Goal: Find specific page/section: Find specific page/section

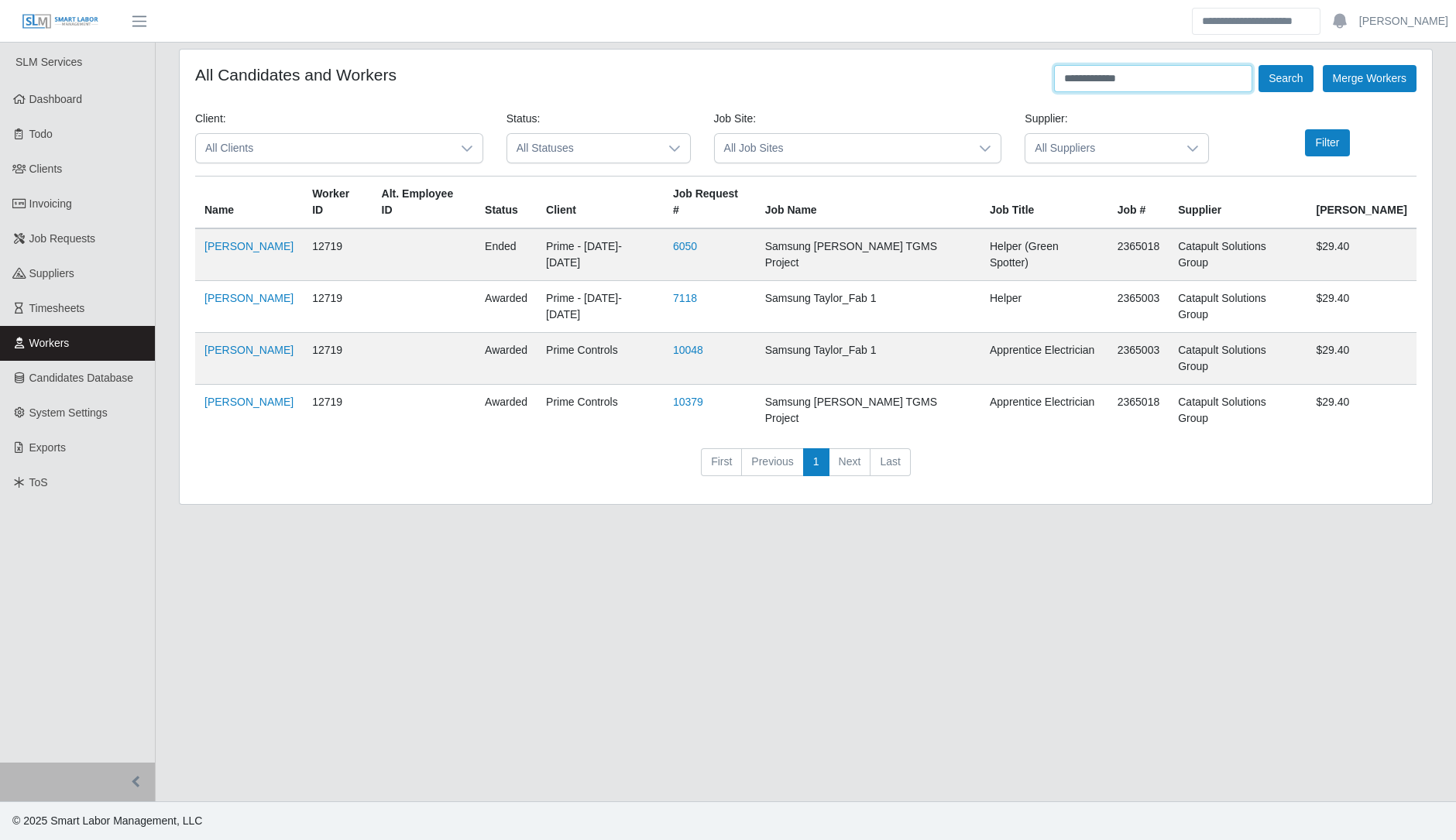
click at [725, 79] on input "**********" at bounding box center [1153, 78] width 198 height 27
type input "*"
type input "**********"
click at [725, 65] on button "Search" at bounding box center [1286, 78] width 54 height 27
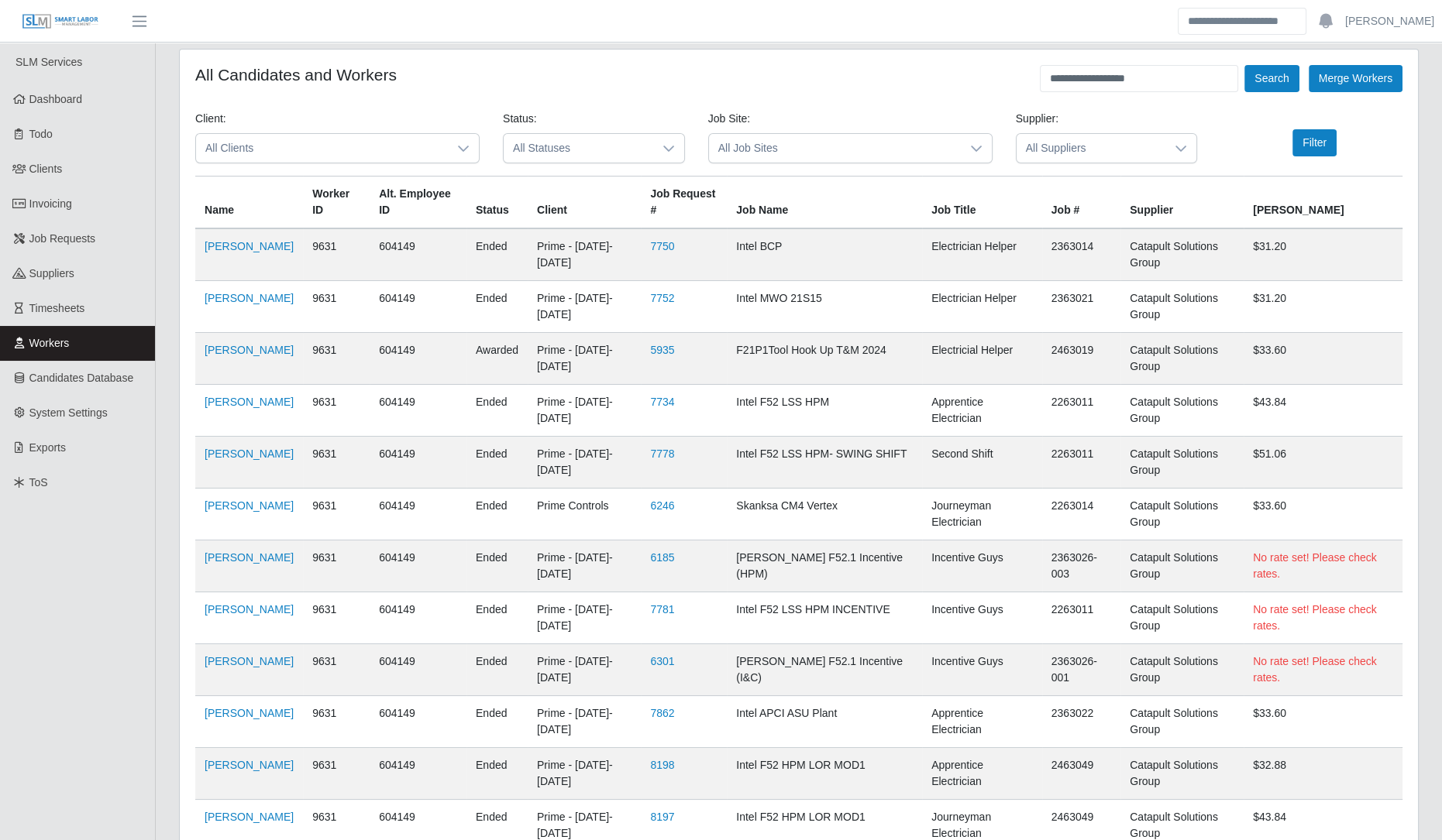
click at [208, 268] on td "Alejandro Guerrero" at bounding box center [248, 254] width 108 height 52
click at [222, 253] on link "Alejandro Guerrero" at bounding box center [249, 246] width 89 height 12
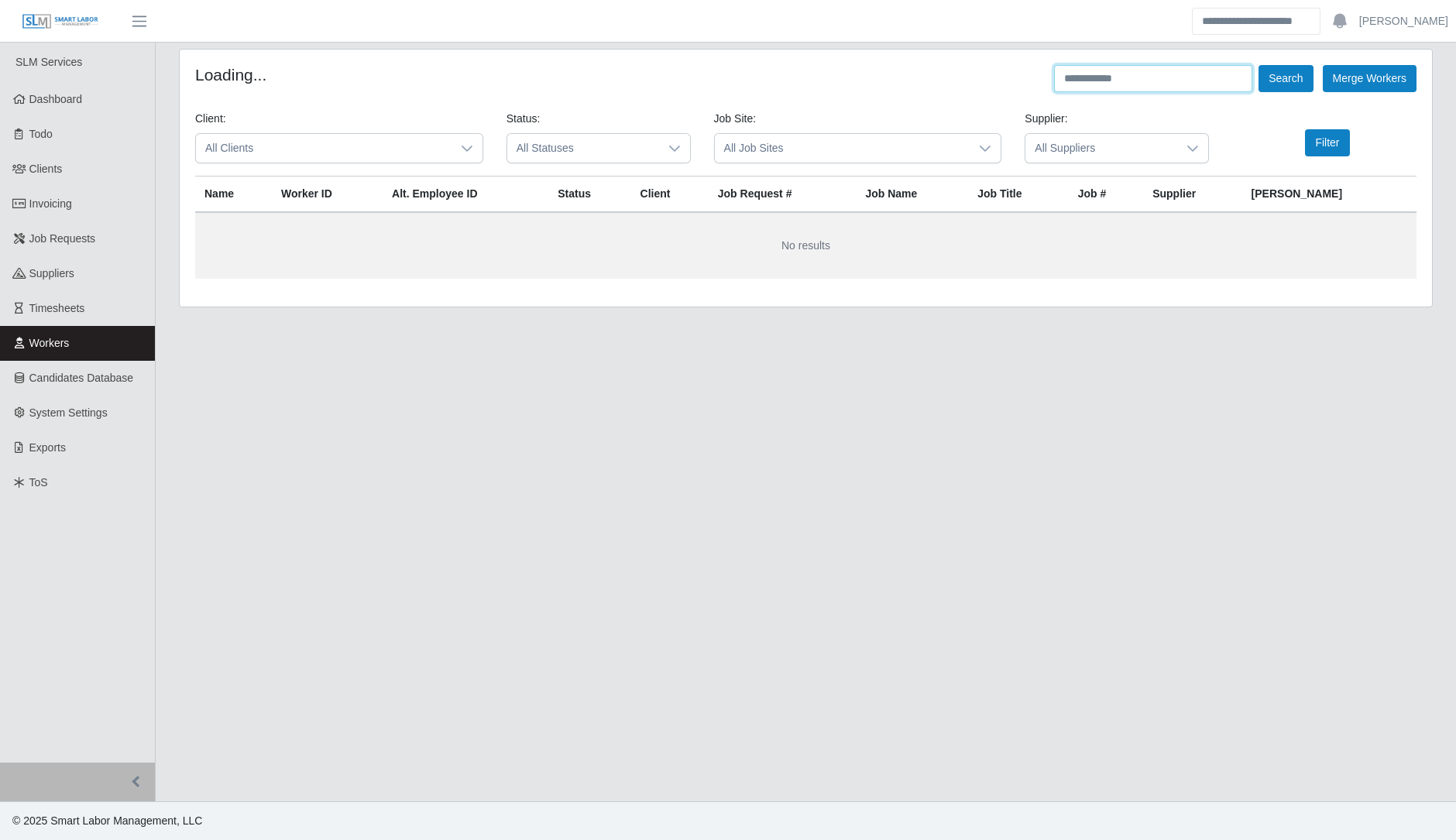
click at [1136, 89] on input "text" at bounding box center [1153, 78] width 198 height 27
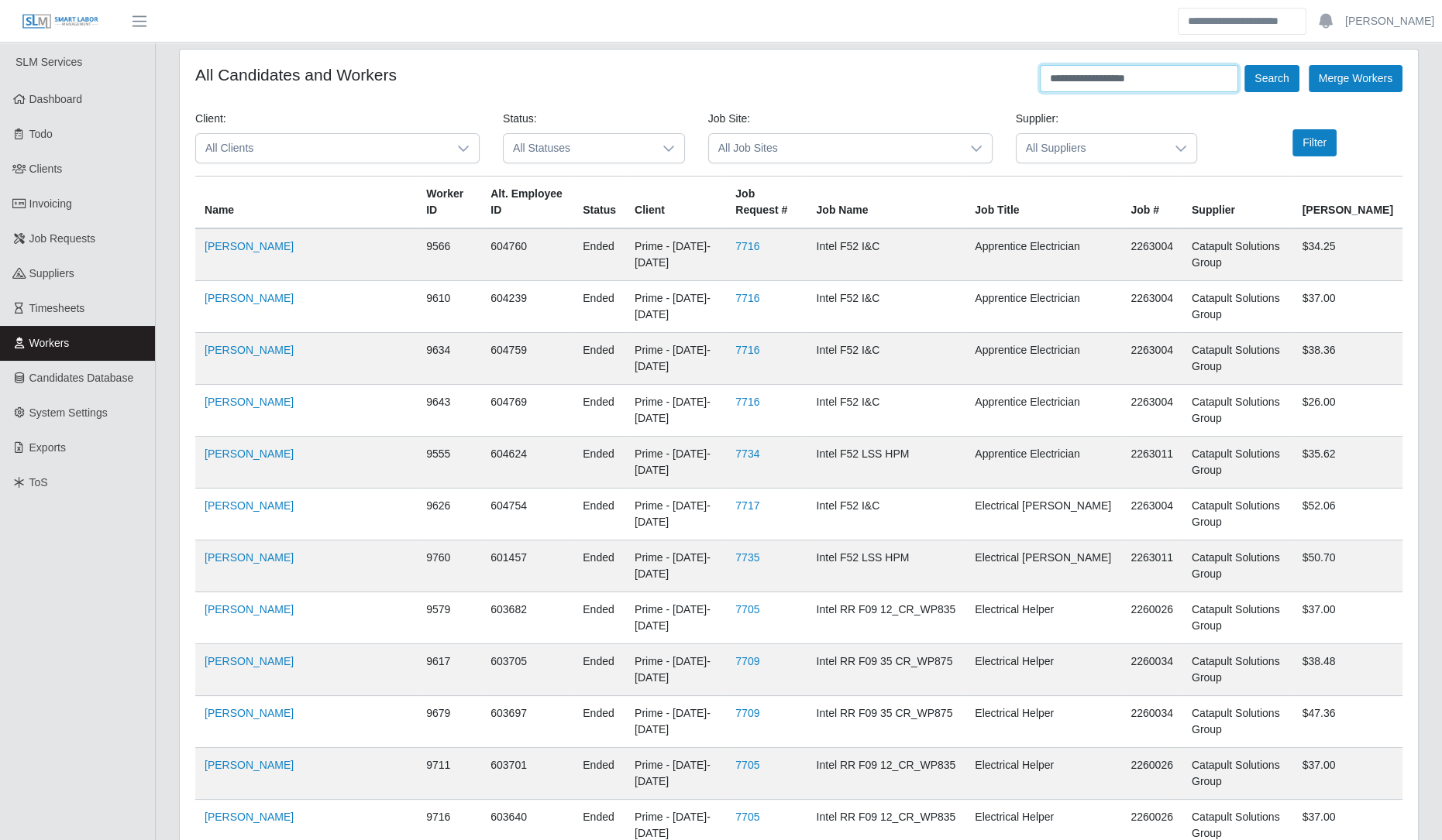
type input "**********"
click at [1244, 65] on button "Search" at bounding box center [1271, 78] width 54 height 27
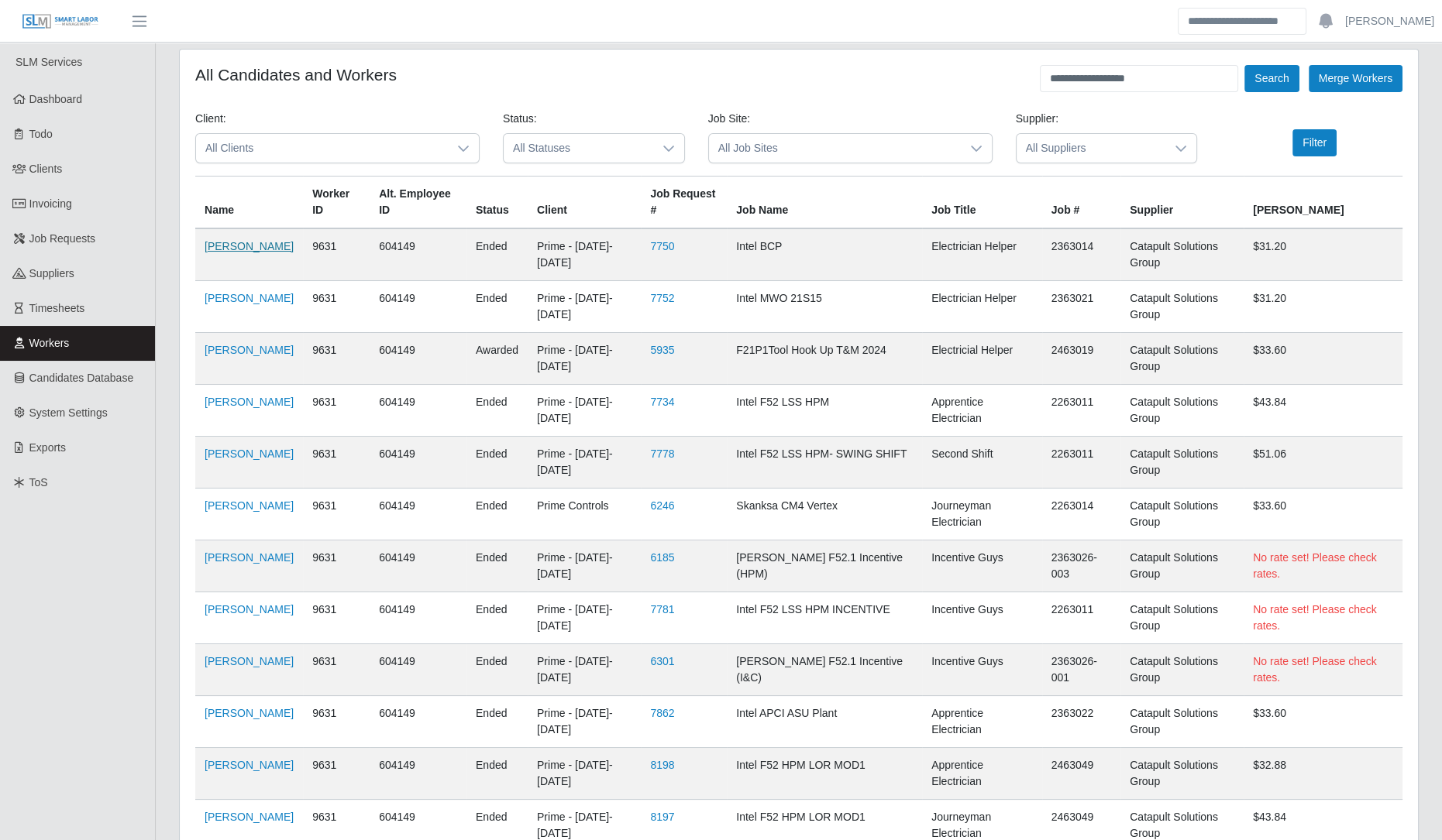
click at [233, 251] on link "[PERSON_NAME]" at bounding box center [249, 246] width 89 height 12
click at [233, 253] on td "[PERSON_NAME]" at bounding box center [248, 254] width 108 height 52
click at [228, 253] on link "[PERSON_NAME]" at bounding box center [249, 246] width 89 height 12
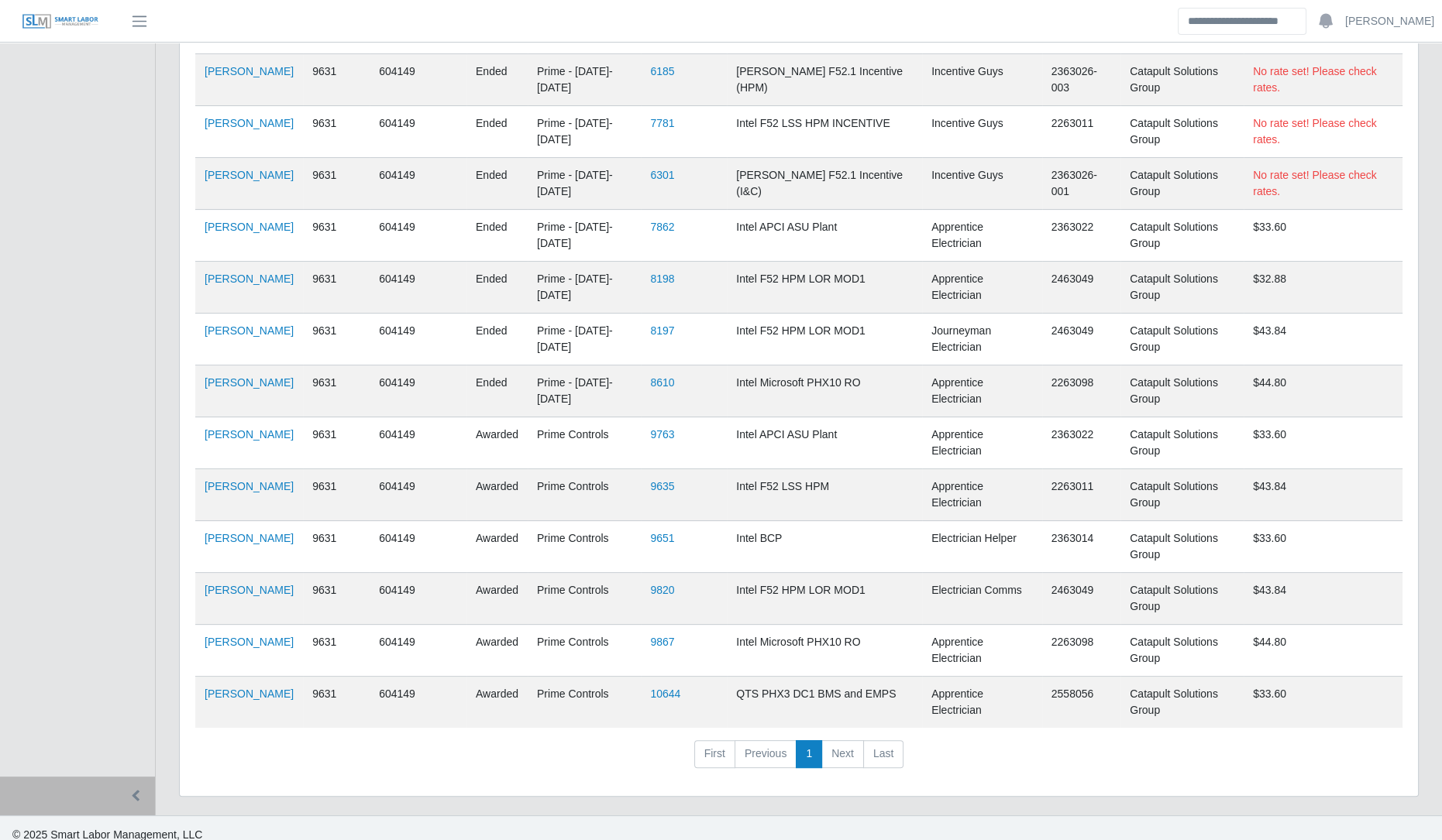
scroll to position [488, 0]
click at [212, 283] on link "Alejandro Guerrero" at bounding box center [249, 277] width 89 height 12
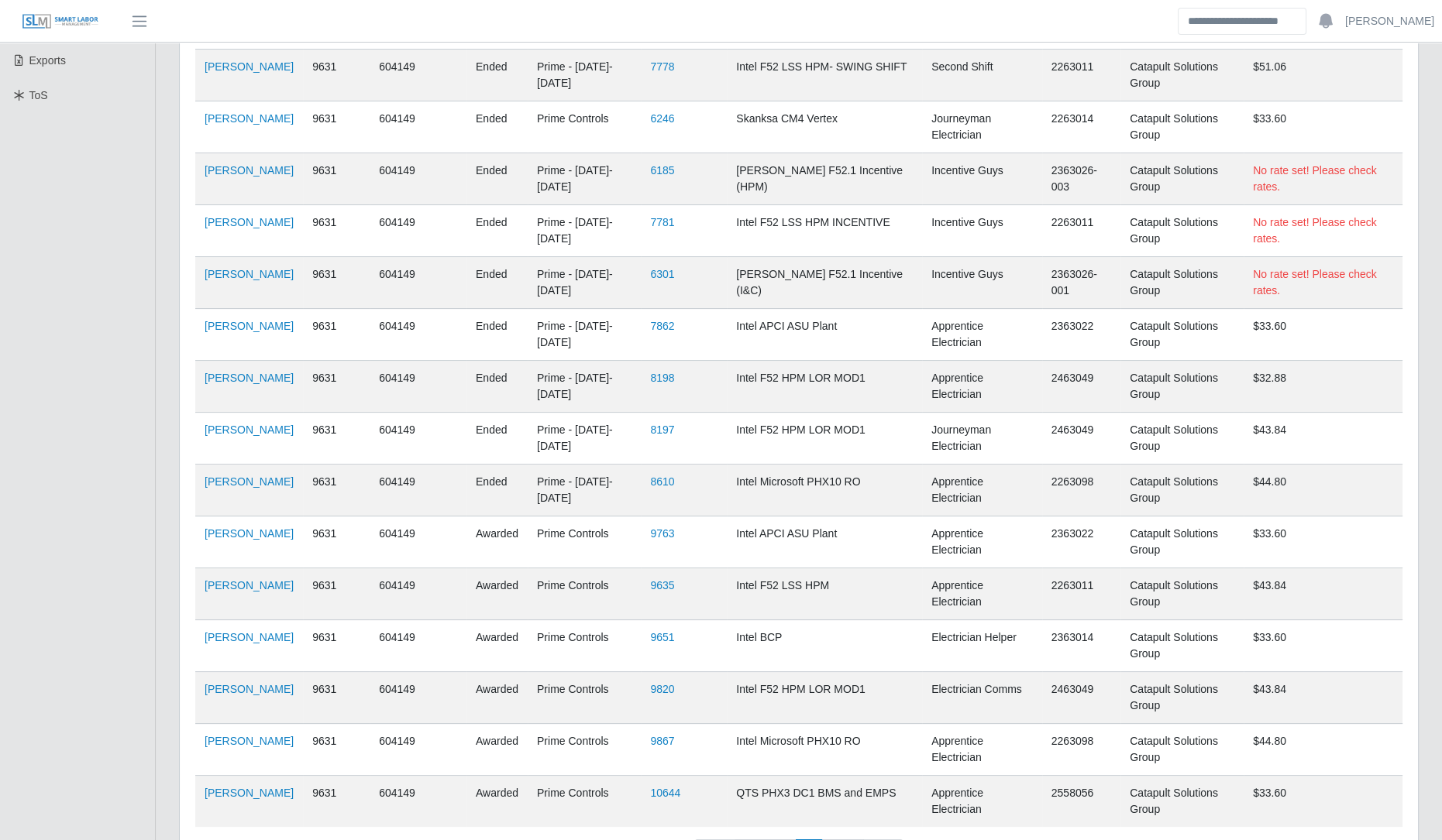
scroll to position [382, 0]
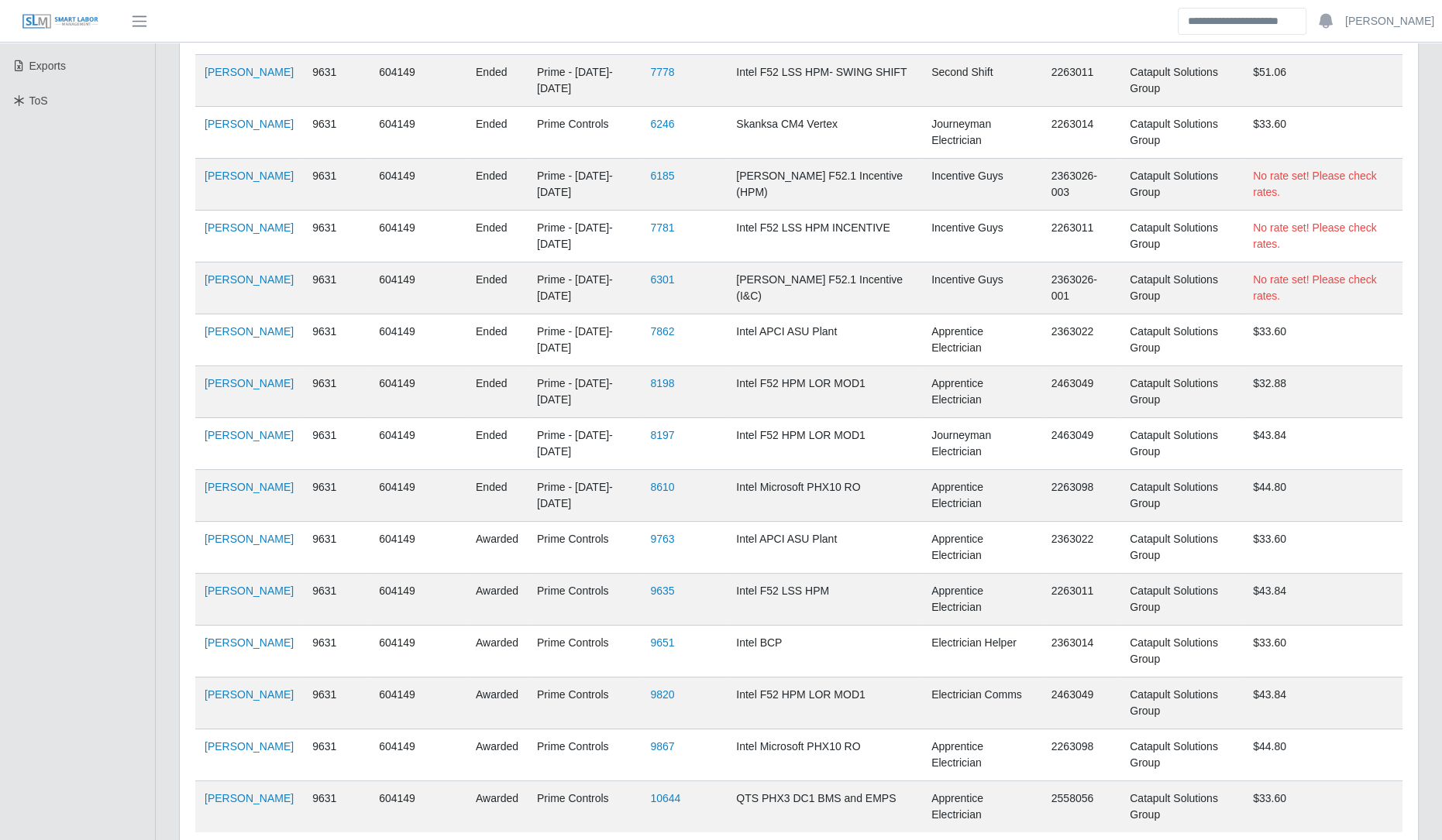
drag, startPoint x: 0, startPoint y: 589, endPoint x: 0, endPoint y: 615, distance: 26.0
click at [0, 615] on ul "SLM Services Dashboard Todo Clients Invoicing Job Requests Suppliers Timesheets…" at bounding box center [77, 271] width 155 height 1220
click at [236, 597] on link "Alejandro Guerrero" at bounding box center [249, 591] width 89 height 12
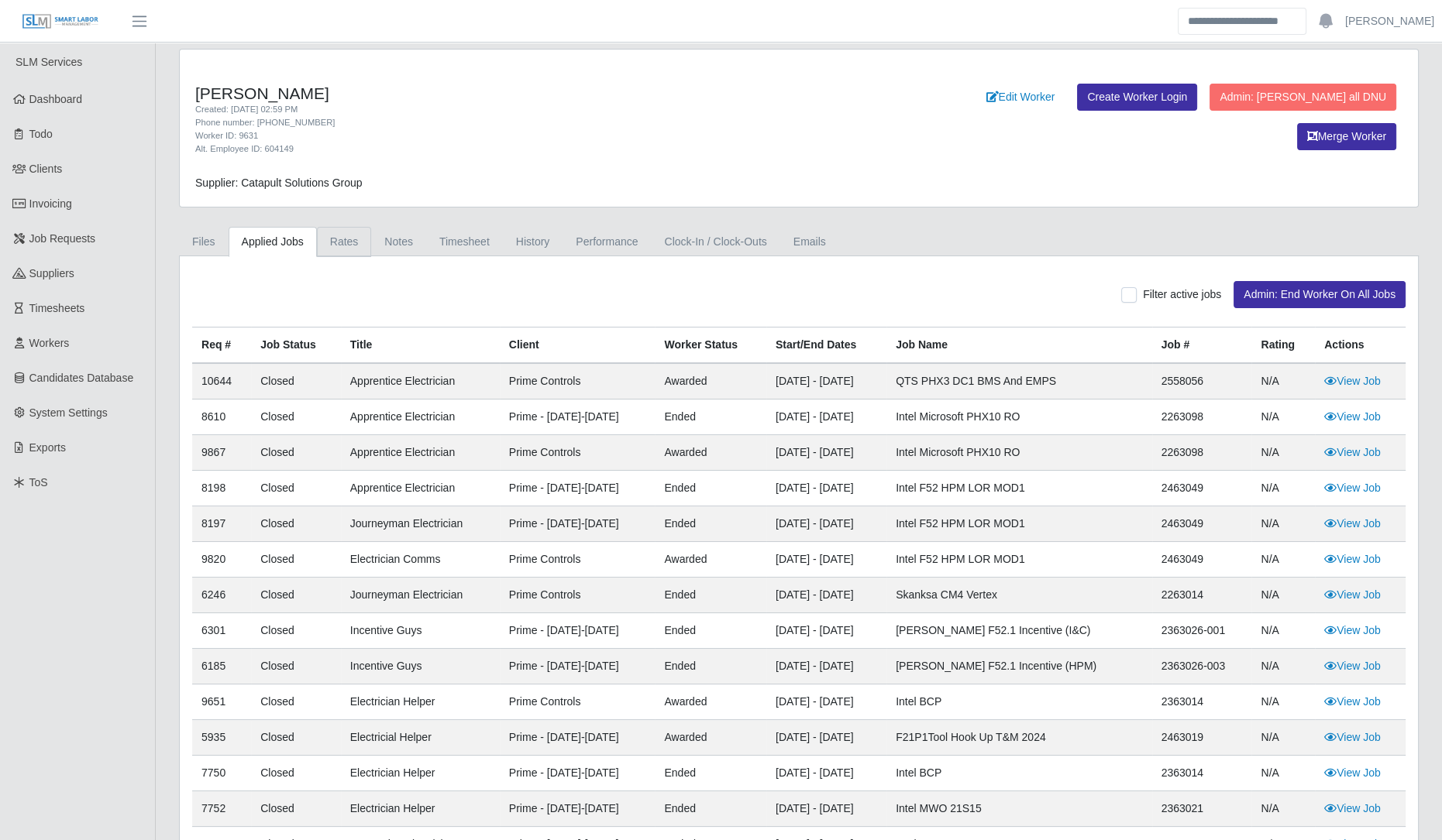
click at [357, 238] on link "Rates" at bounding box center [344, 242] width 55 height 31
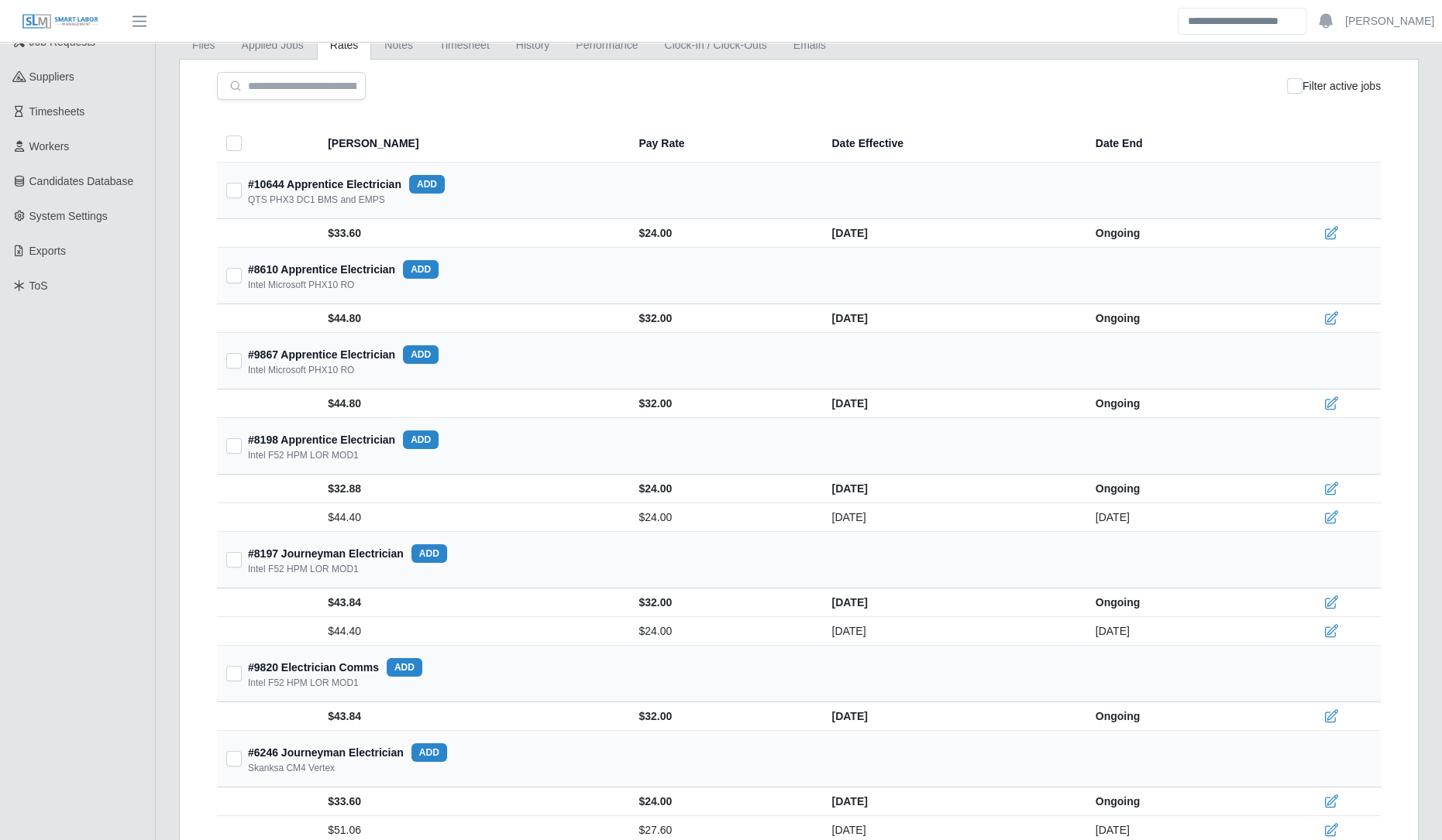
scroll to position [199, 0]
click at [1307, 77] on div "Filter active jobs" at bounding box center [1334, 84] width 94 height 28
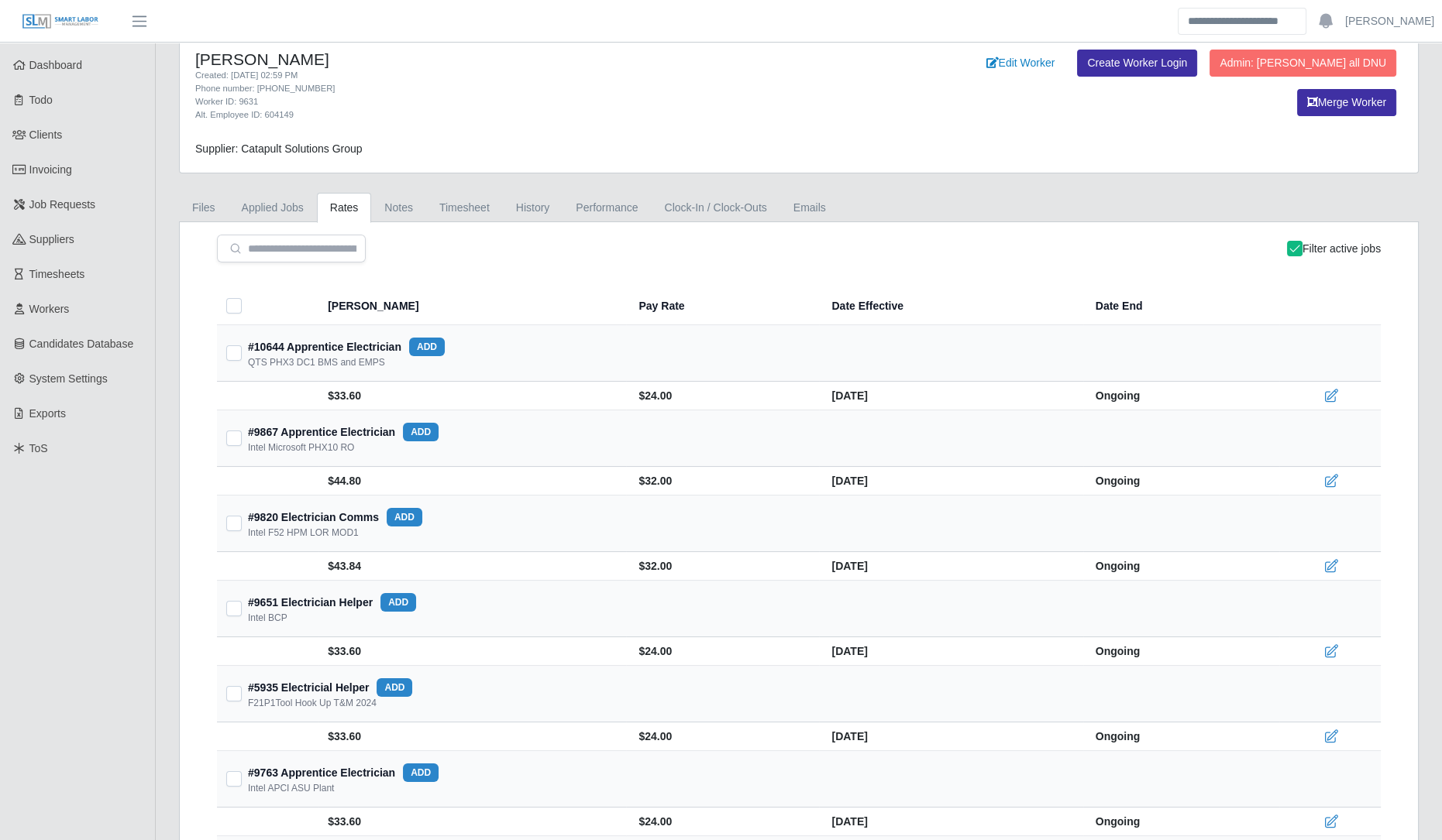
scroll to position [16, 0]
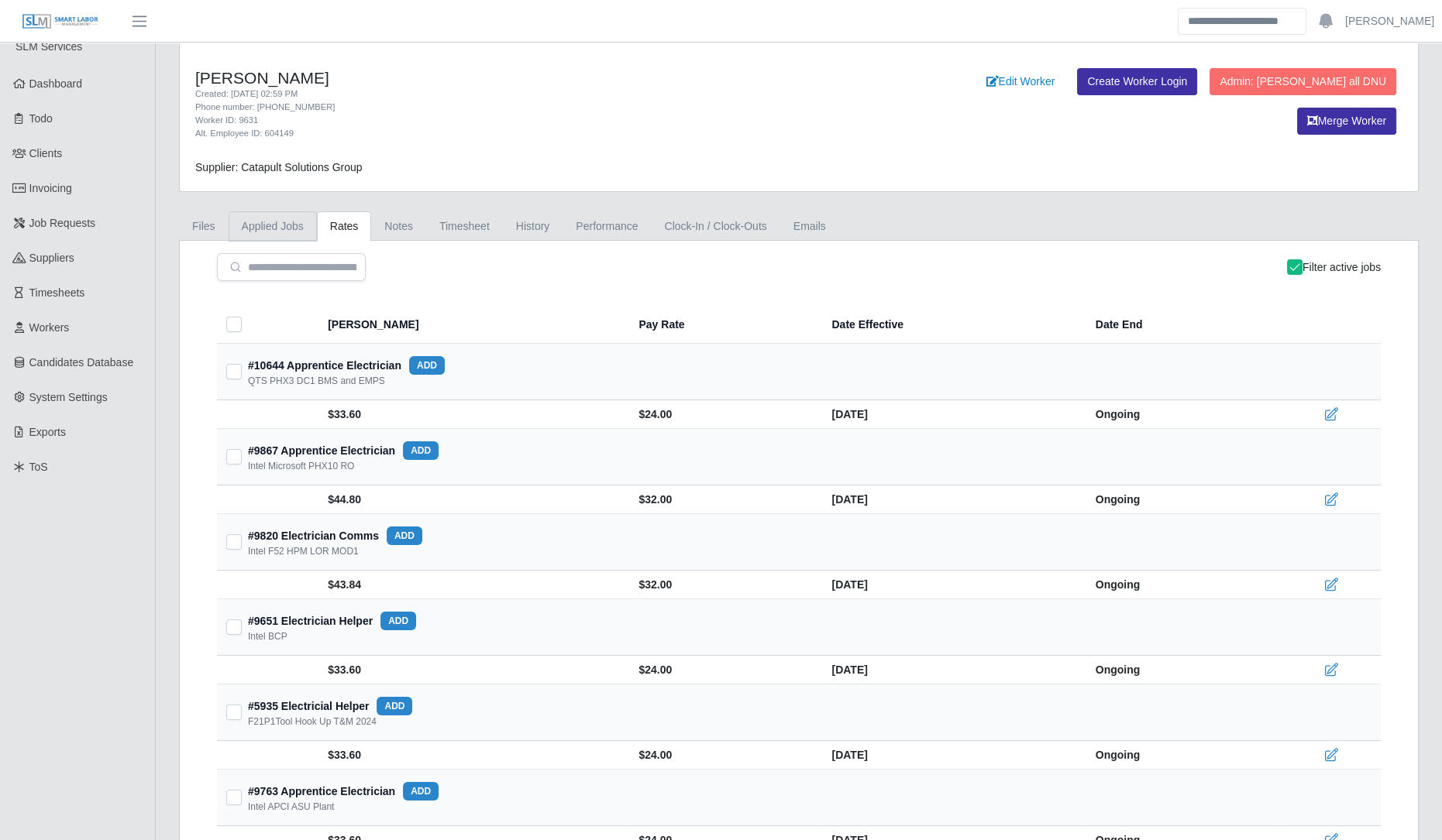
click at [309, 238] on link "Applied Jobs" at bounding box center [272, 226] width 88 height 31
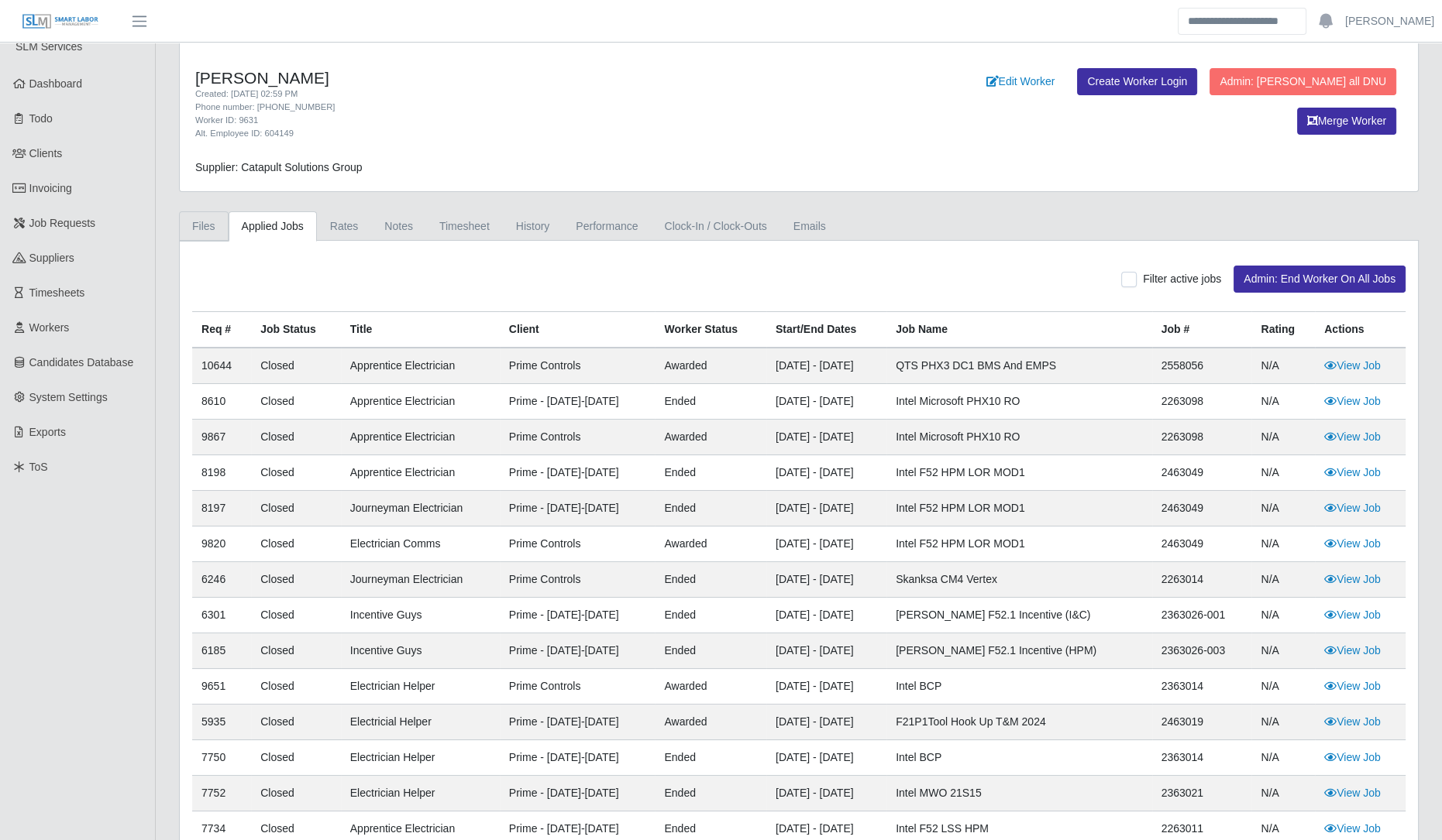
click at [219, 231] on link "Files" at bounding box center [204, 226] width 50 height 31
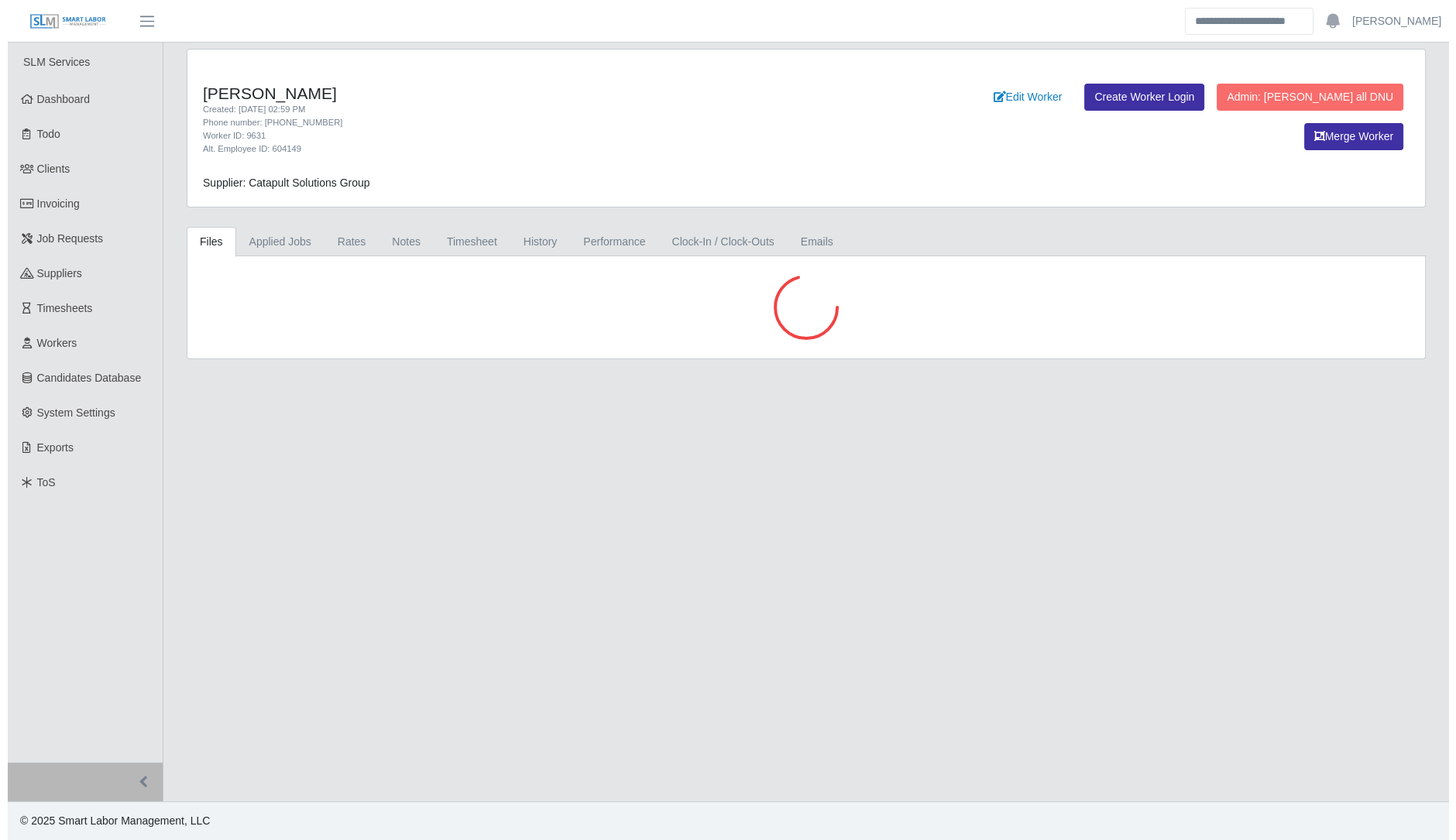
scroll to position [0, 0]
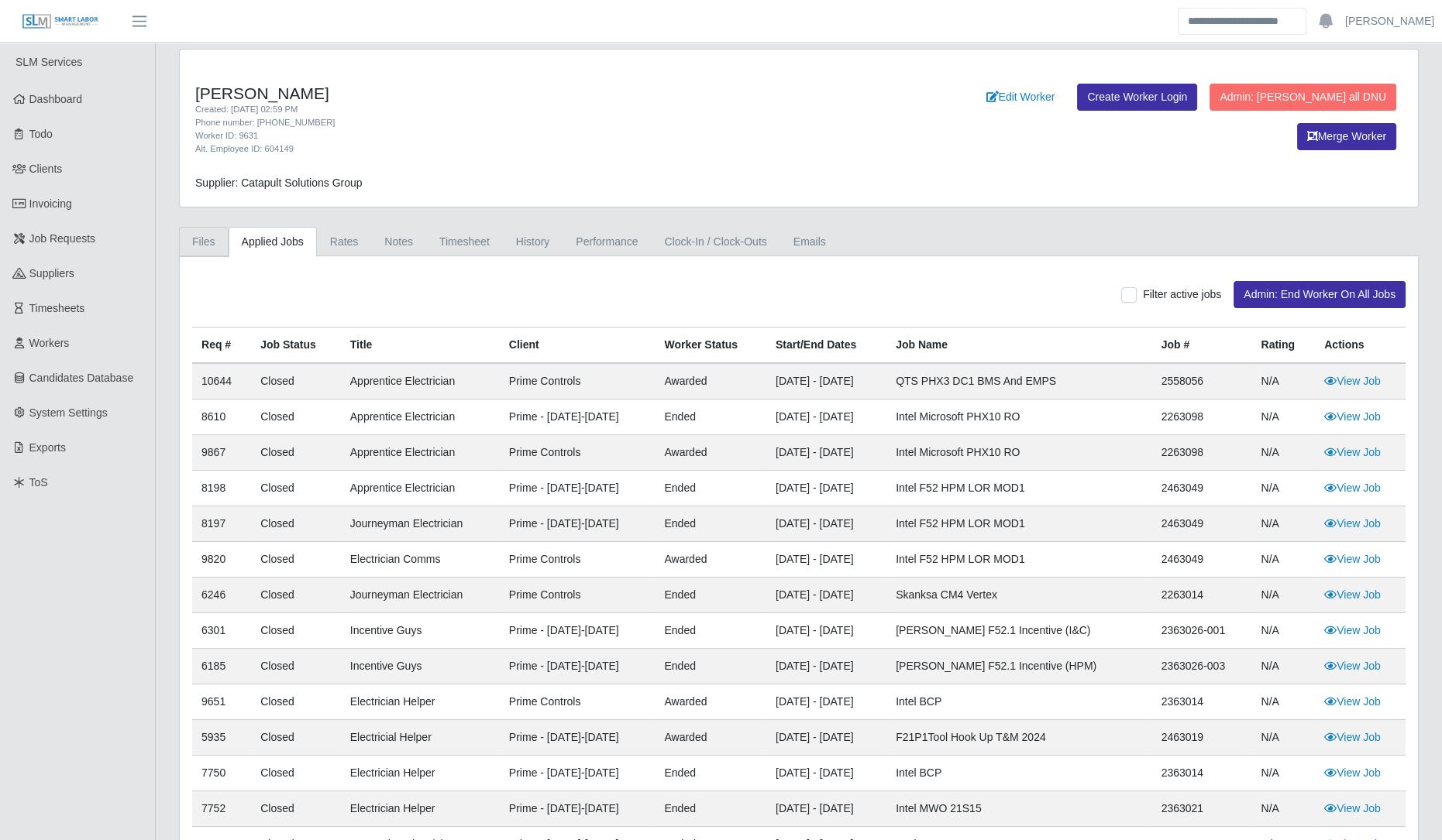
click at [212, 246] on link "Files" at bounding box center [204, 242] width 50 height 31
click at [205, 242] on link "Files" at bounding box center [204, 242] width 50 height 31
click at [186, 229] on link "Files" at bounding box center [204, 242] width 50 height 31
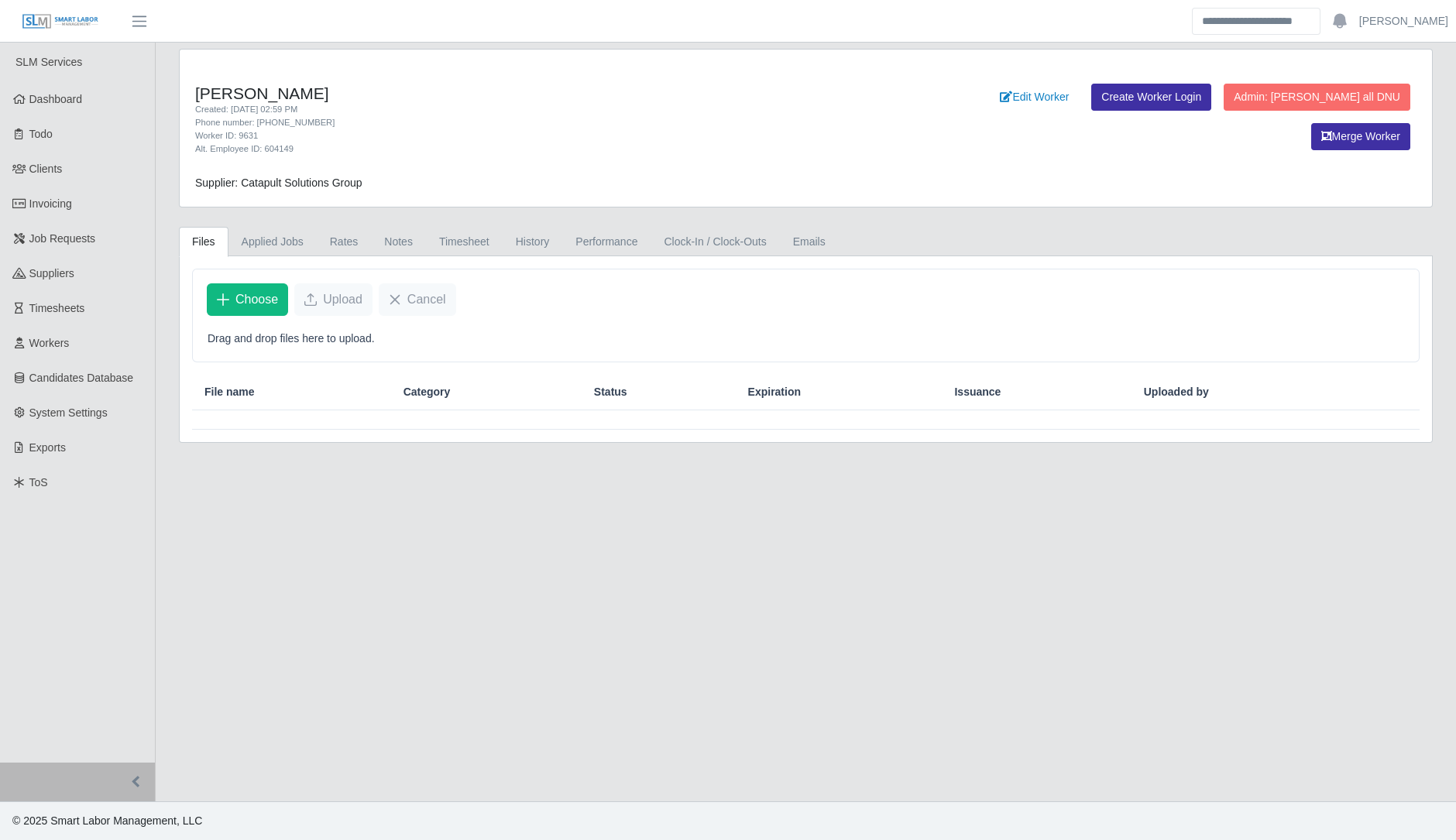
click at [446, 405] on th "Category" at bounding box center [486, 392] width 191 height 36
